Goal: Information Seeking & Learning: Compare options

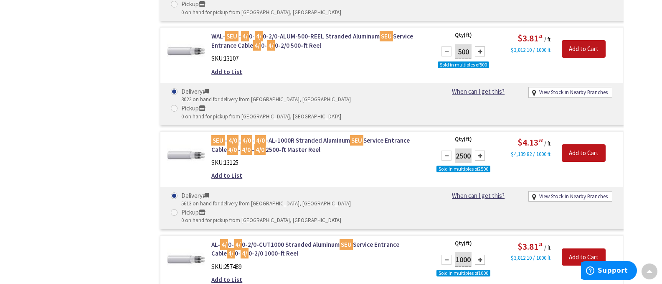
scroll to position [544, 0]
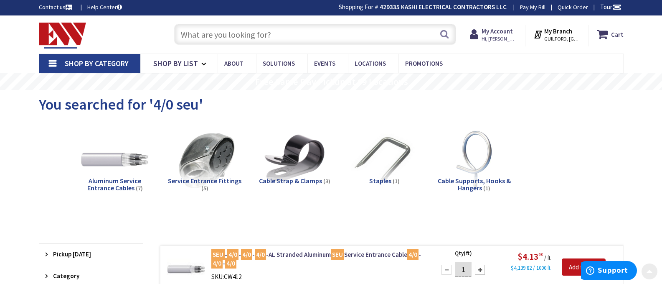
scroll to position [0, 0]
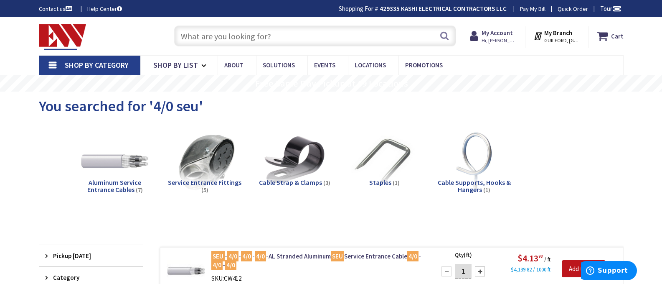
click at [233, 35] on input "text" at bounding box center [315, 35] width 282 height 21
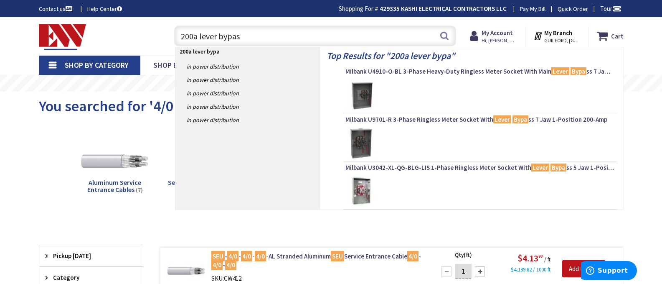
type input "200a lever bypass"
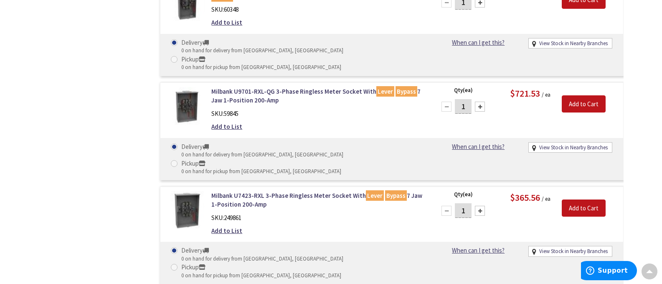
scroll to position [1086, 0]
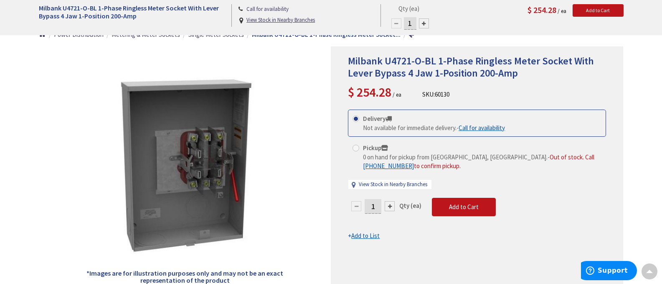
scroll to position [42, 0]
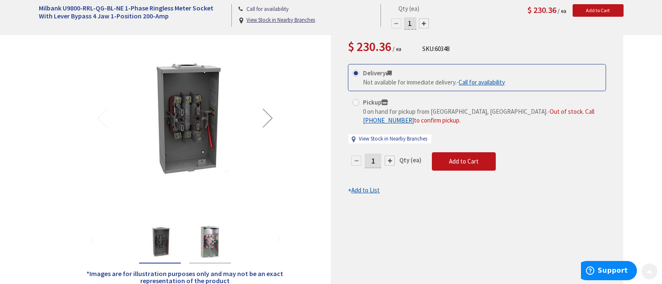
scroll to position [125, 0]
